Goal: Ask a question

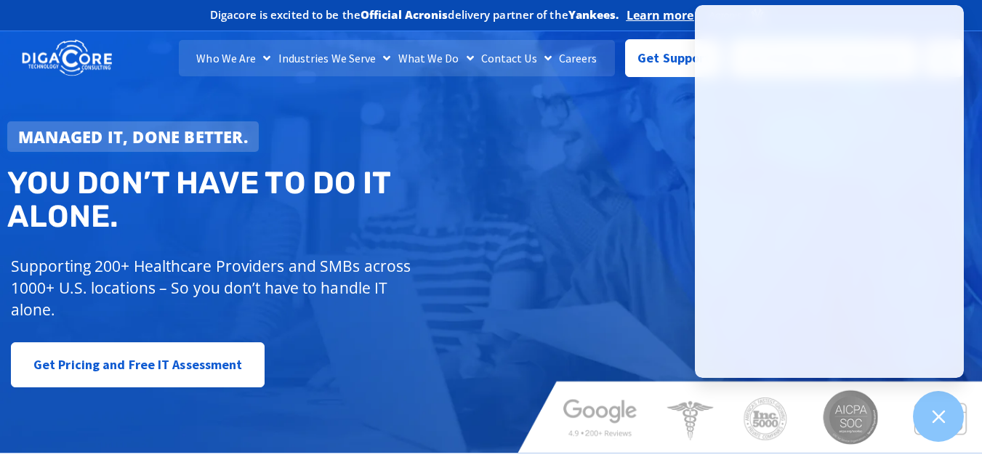
click at [564, 337] on div "Managed IT, done better. You don’t have to do IT alone. Supporting 200+ Healthc…" at bounding box center [491, 237] width 982 height 432
click at [663, 64] on span "Get Support" at bounding box center [673, 52] width 73 height 29
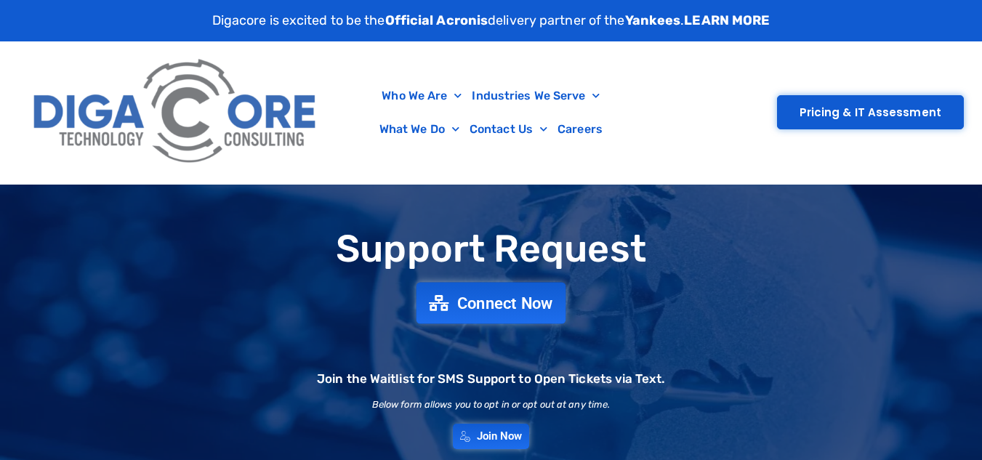
click at [517, 302] on span "Connect Now" at bounding box center [505, 303] width 96 height 16
